Goal: Task Accomplishment & Management: Manage account settings

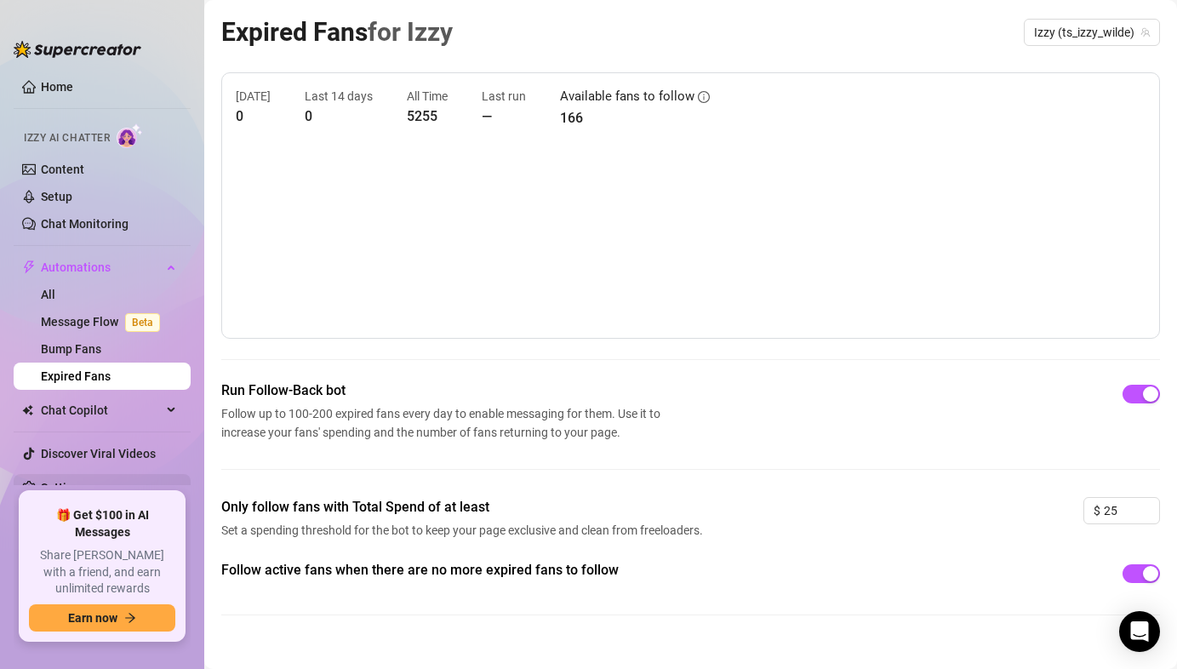
click at [80, 490] on link "Settings" at bounding box center [63, 488] width 45 height 14
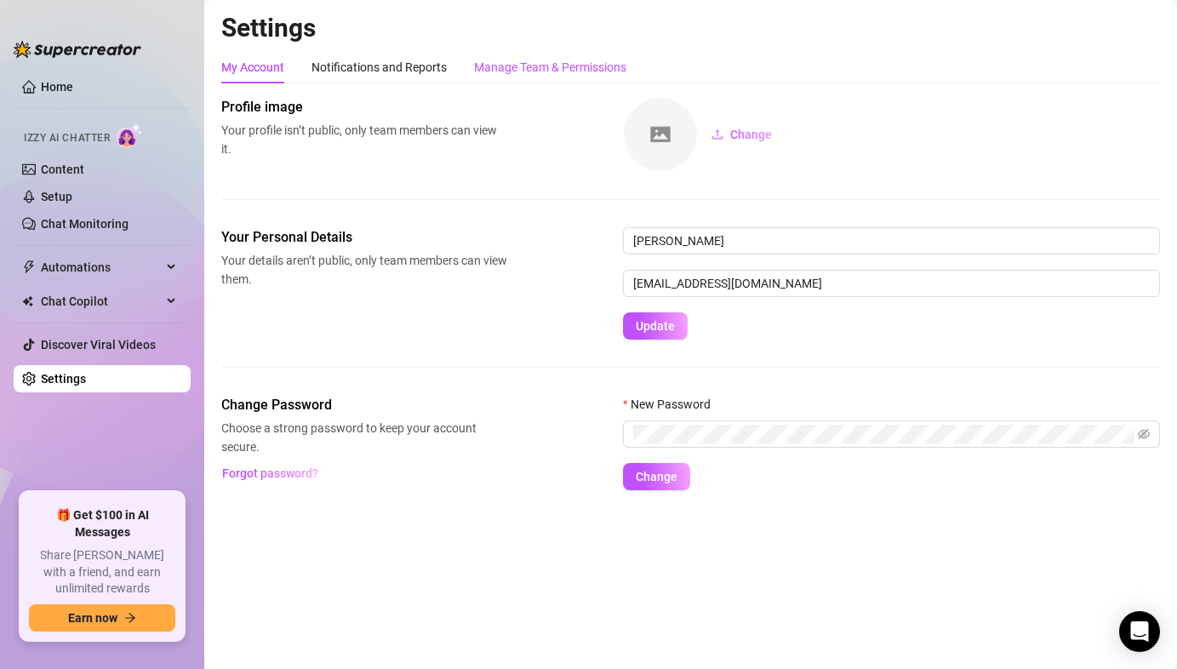
click at [541, 74] on div "Manage Team & Permissions" at bounding box center [550, 67] width 152 height 19
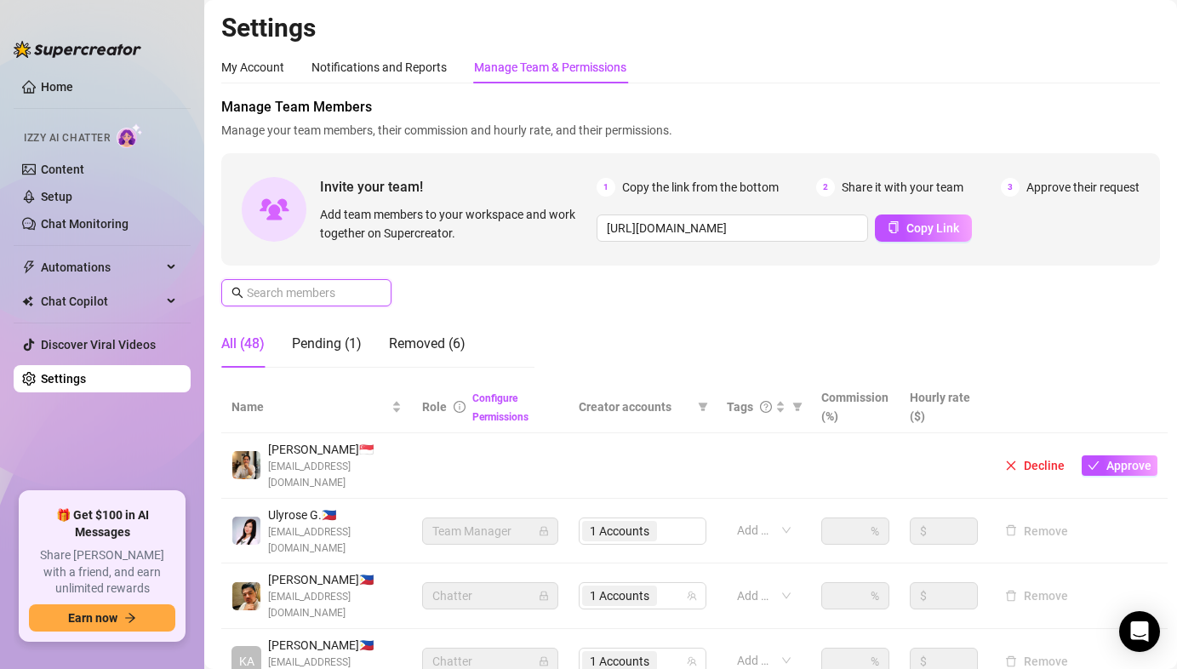
click at [293, 298] on input "text" at bounding box center [307, 292] width 121 height 19
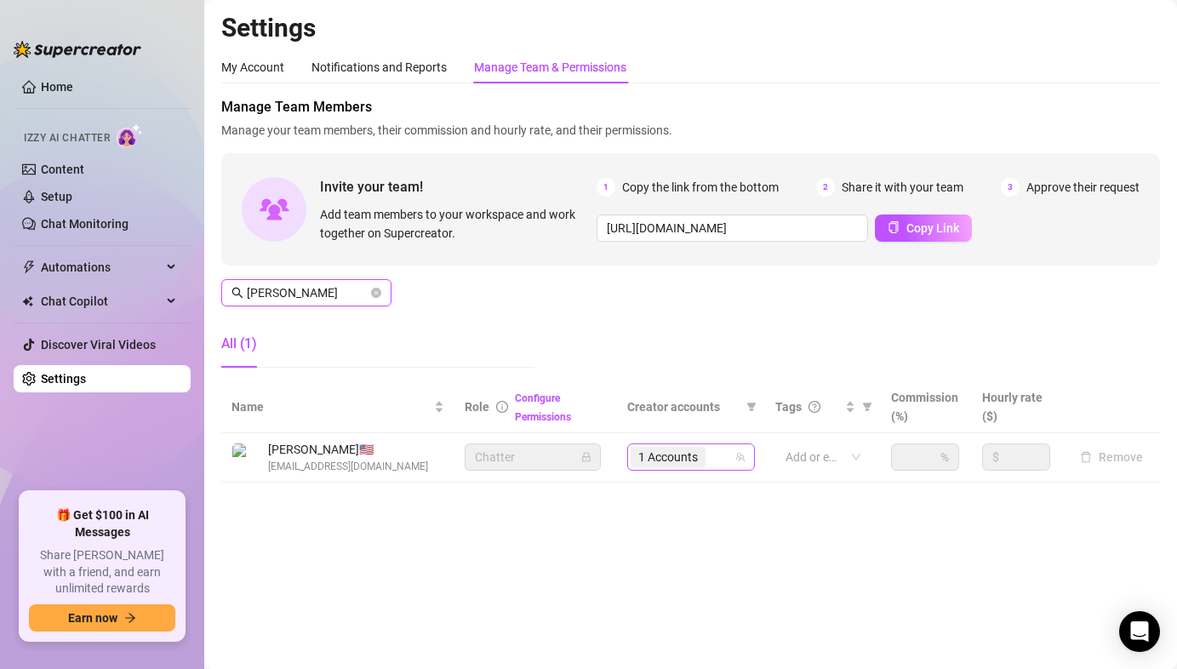
click at [732, 457] on div "1 Accounts" at bounding box center [682, 457] width 103 height 24
type input "[PERSON_NAME]"
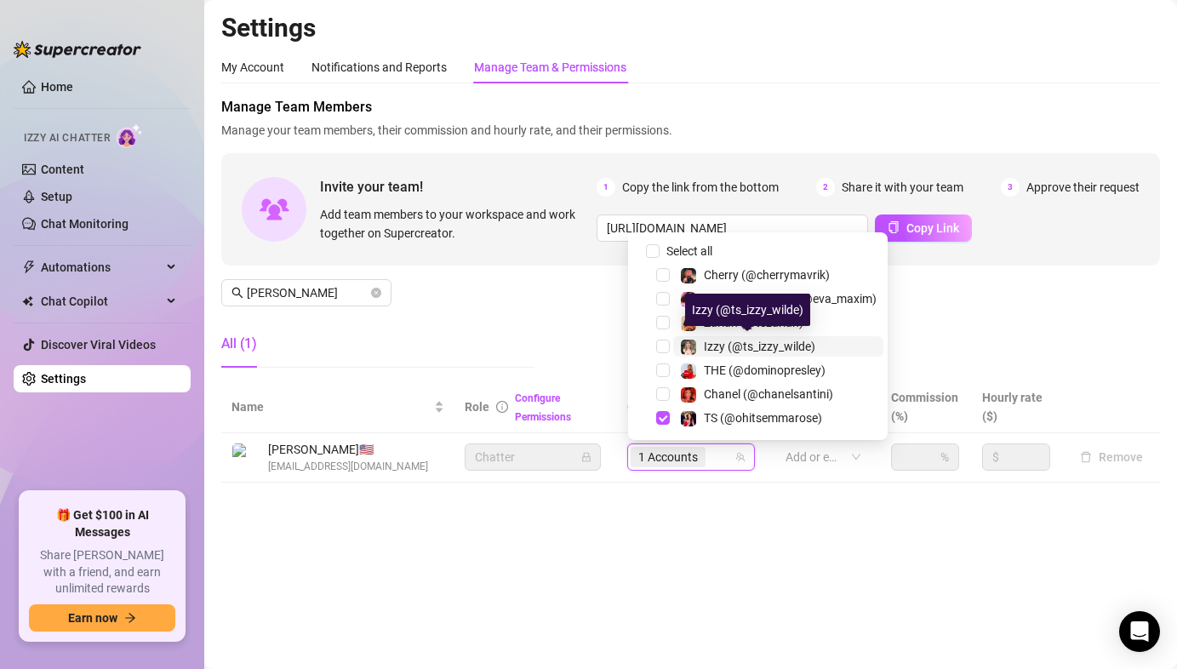
click at [726, 346] on span "Izzy (@ts_izzy_wilde)" at bounding box center [759, 347] width 111 height 14
